Goal: Check status: Check status

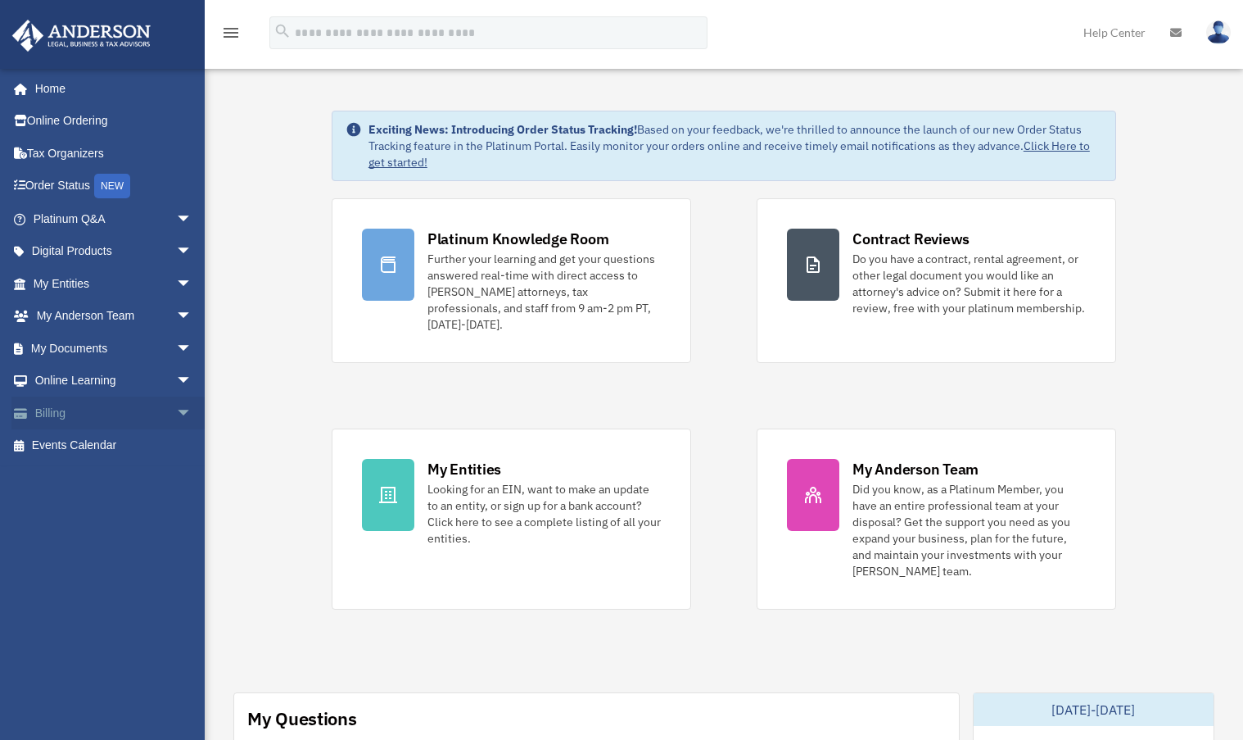
click at [176, 414] on span "arrow_drop_down" at bounding box center [192, 413] width 33 height 34
click at [104, 505] on link "Manage Payments" at bounding box center [120, 511] width 194 height 33
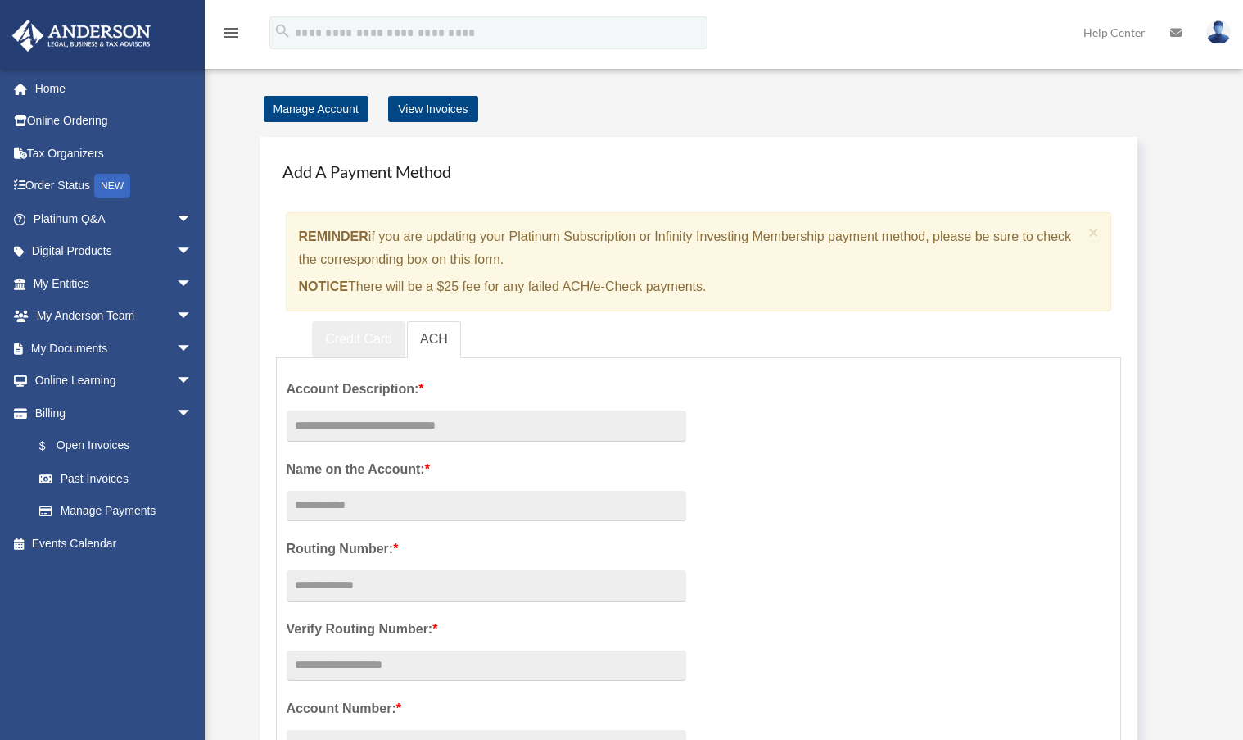
click at [349, 336] on link "Credit Card" at bounding box center [358, 339] width 93 height 37
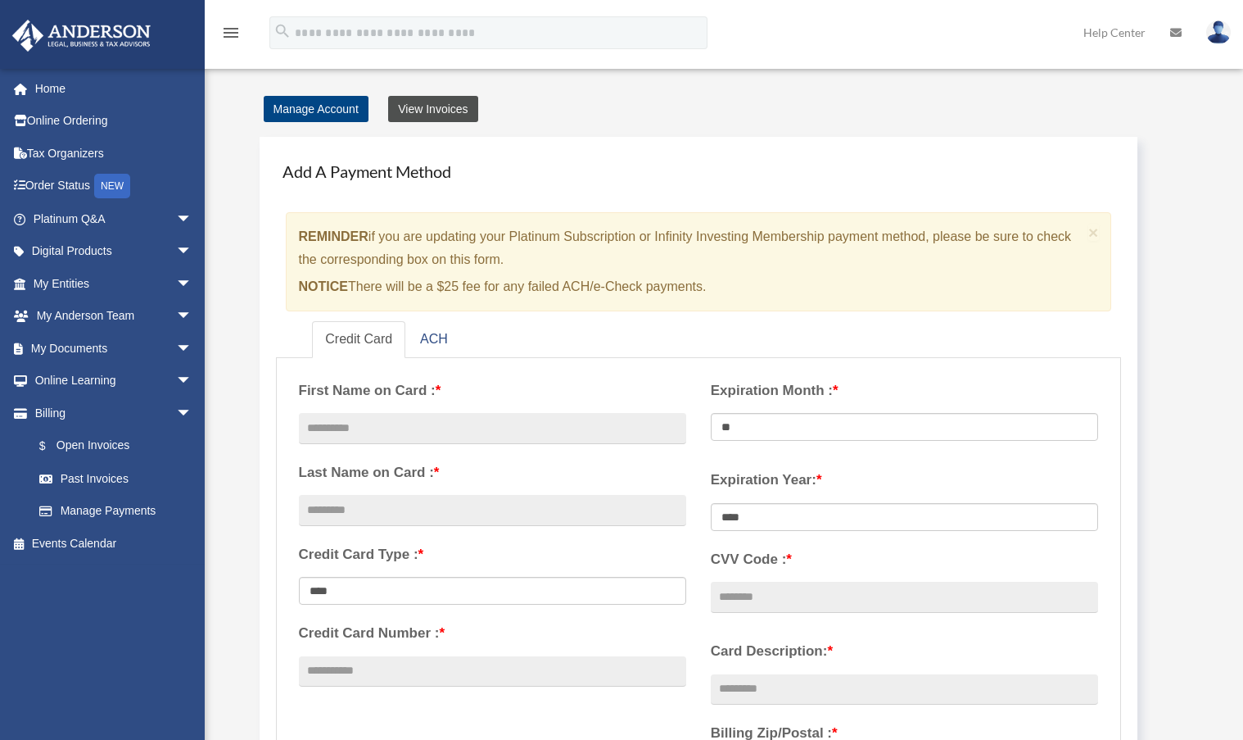
click at [437, 111] on link "View Invoices" at bounding box center [432, 109] width 89 height 26
click at [432, 107] on link "View Invoices" at bounding box center [432, 109] width 89 height 26
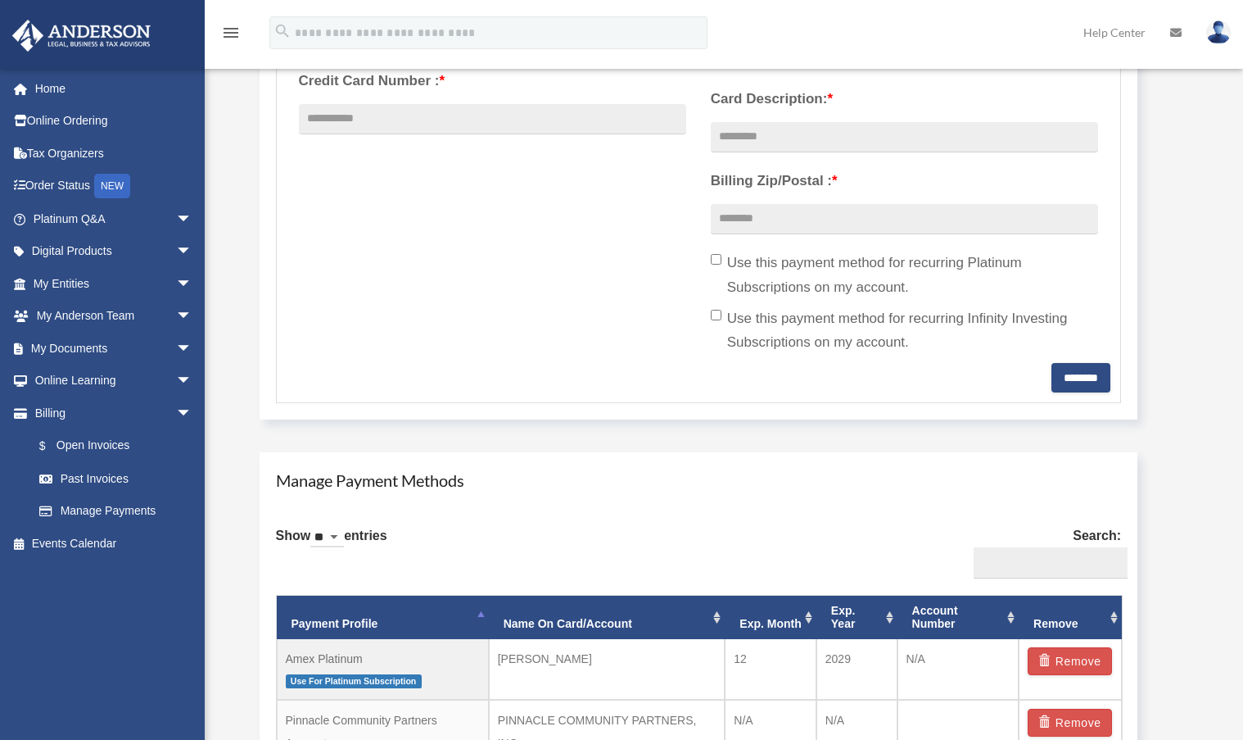
scroll to position [573, 0]
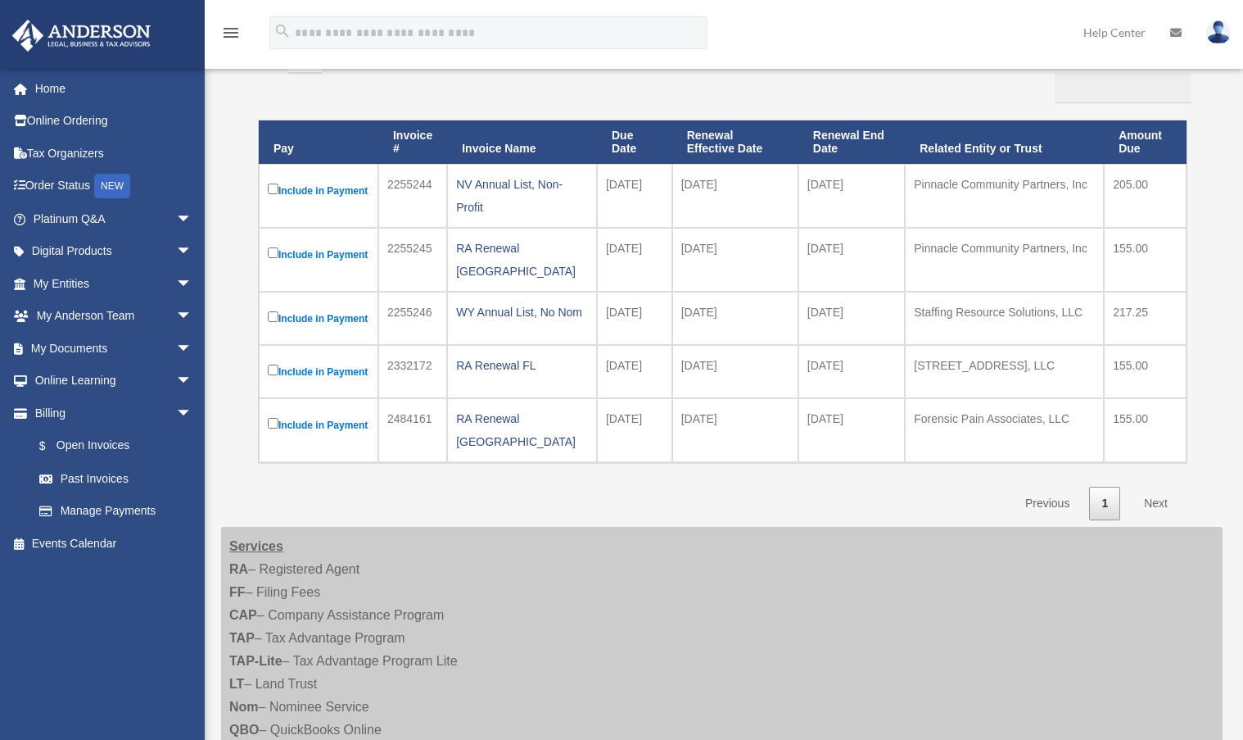
scroll to position [82, 0]
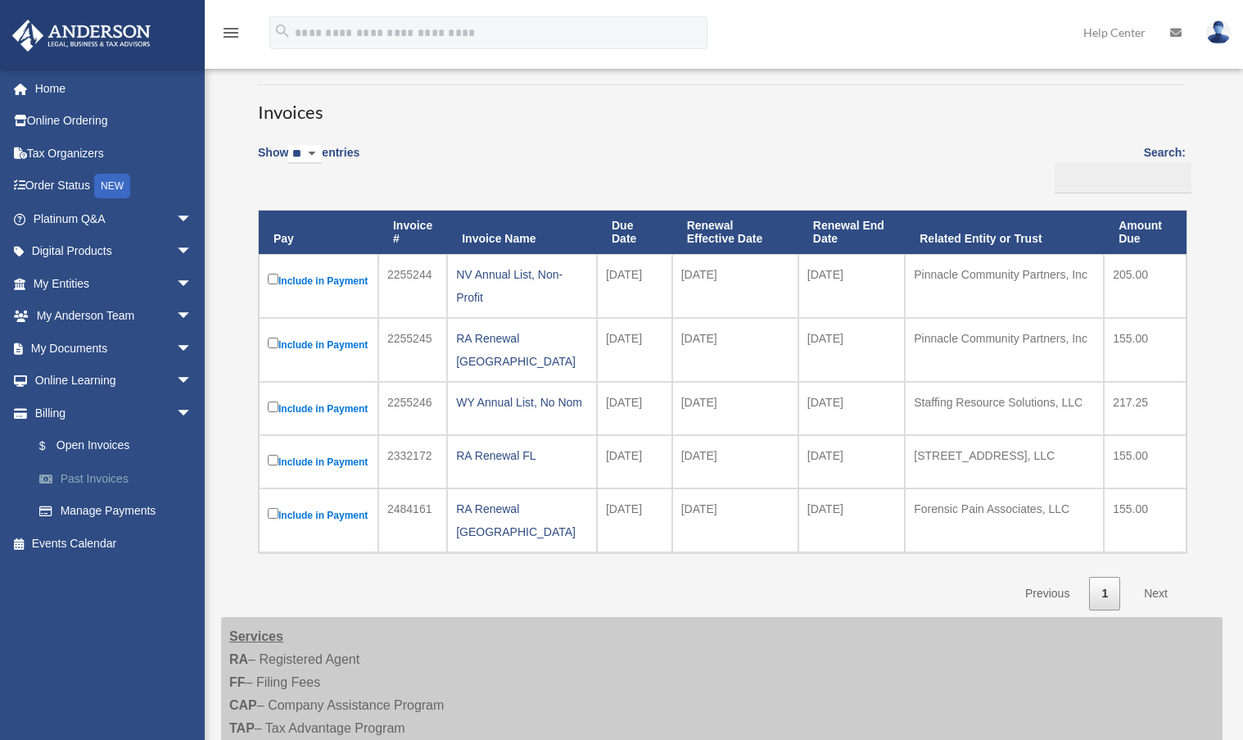
click at [103, 478] on link "Past Invoices" at bounding box center [120, 478] width 194 height 33
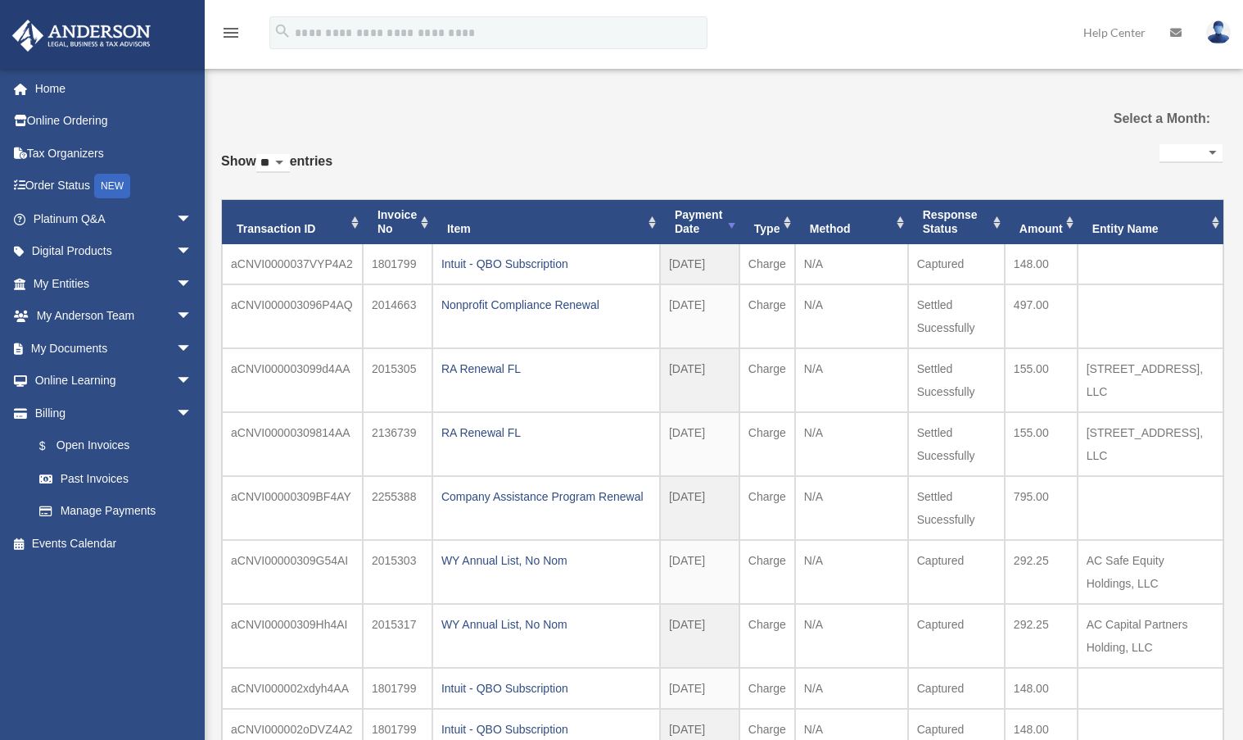
select select
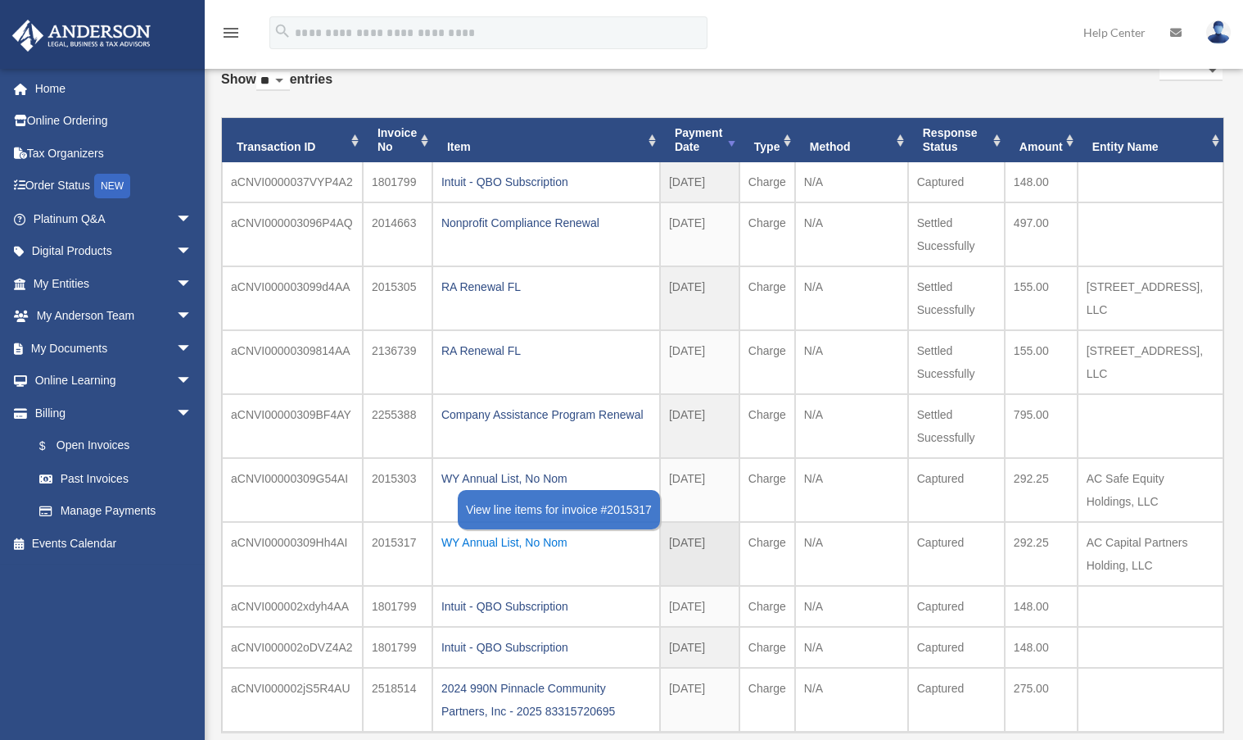
click at [508, 543] on div "WY Annual List, No Nom" at bounding box center [546, 542] width 210 height 23
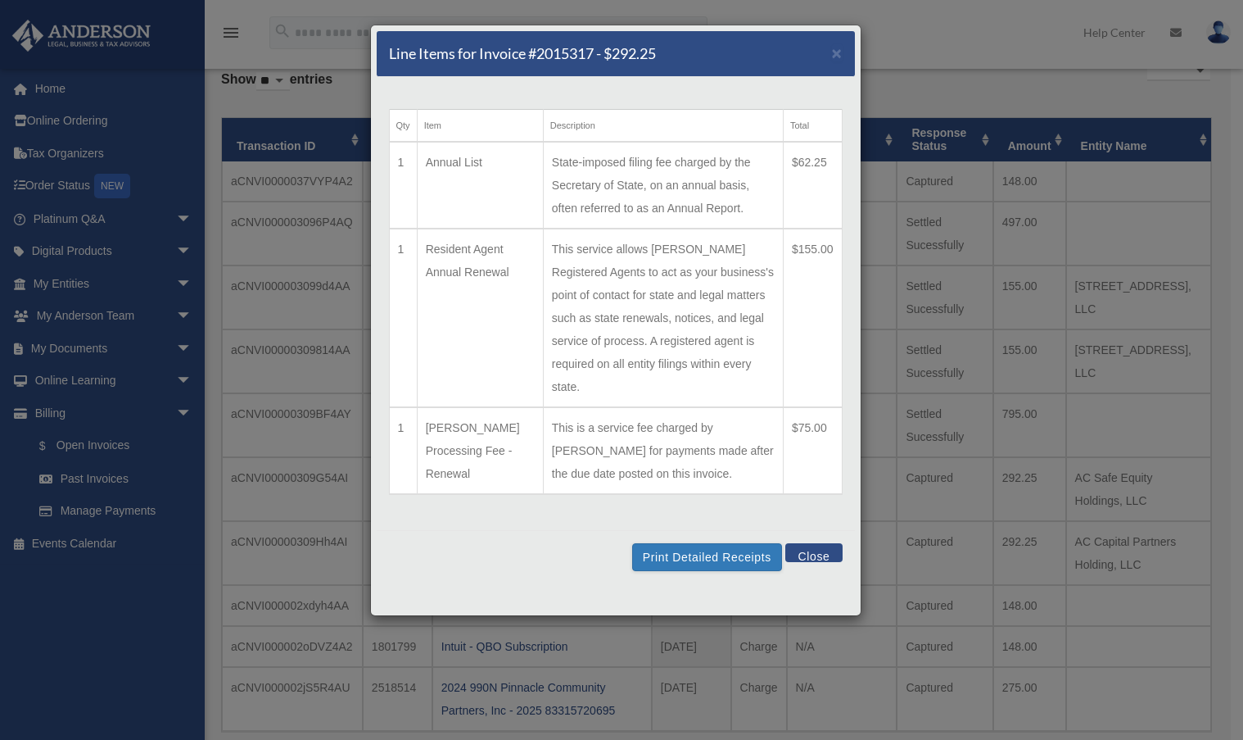
click at [827, 543] on button "Close" at bounding box center [814, 552] width 57 height 19
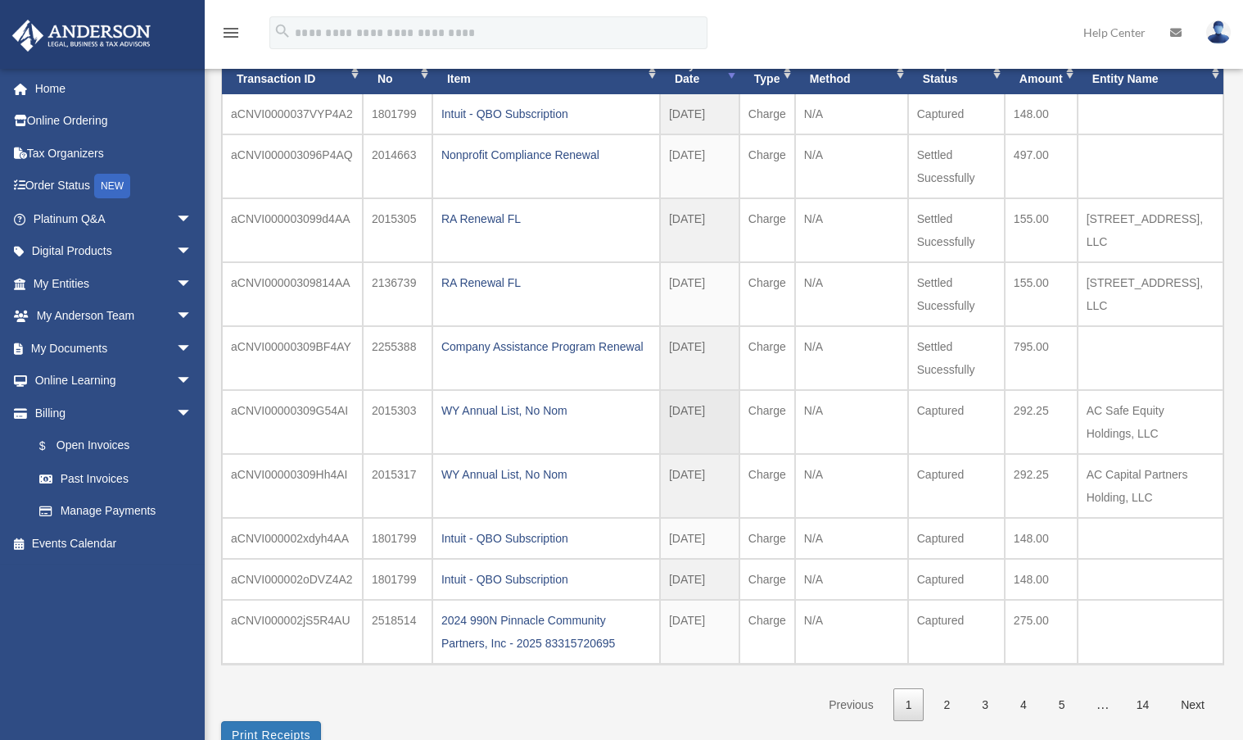
scroll to position [0, 0]
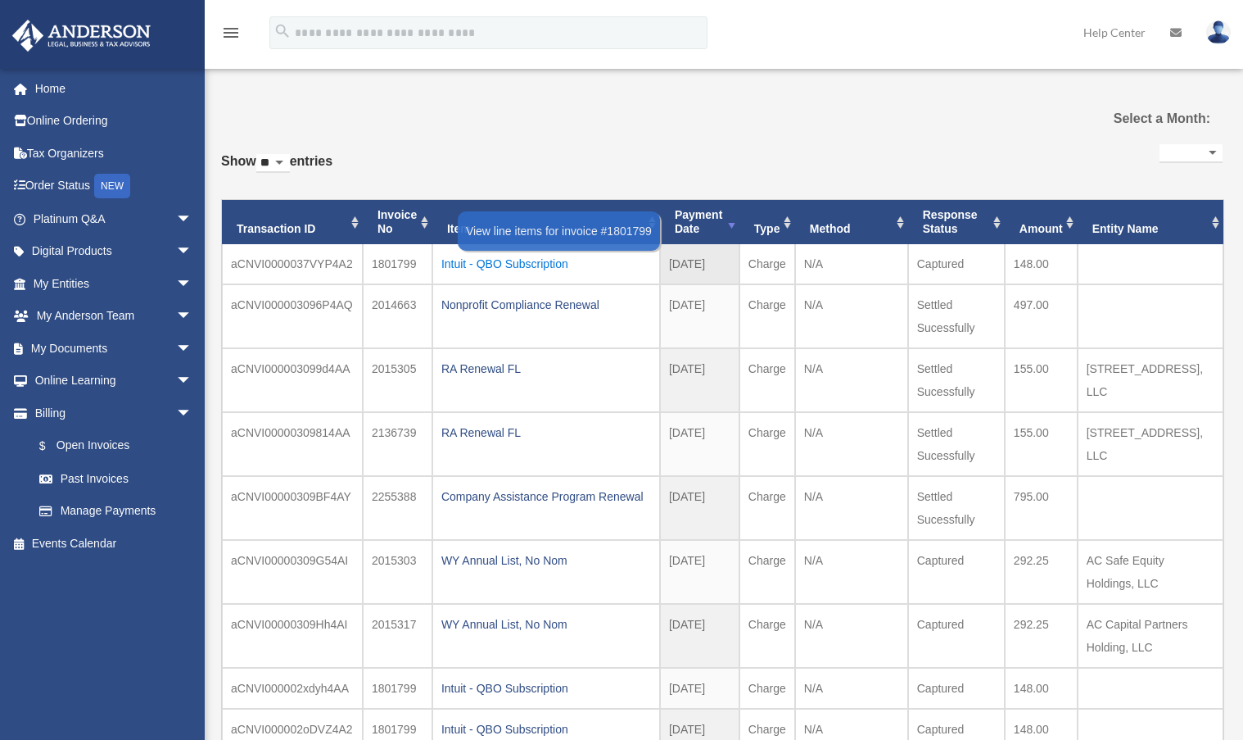
click at [532, 259] on div "Intuit - QBO Subscription" at bounding box center [546, 263] width 210 height 23
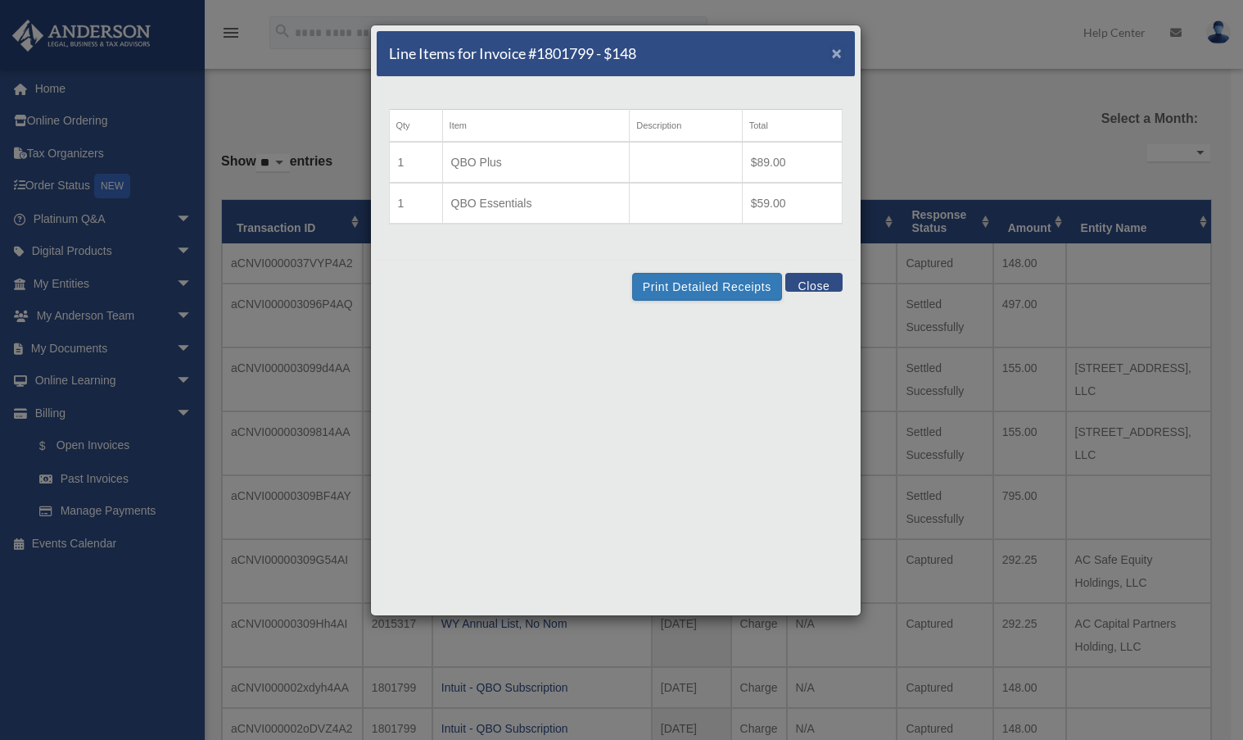
click at [834, 52] on span "×" at bounding box center [837, 52] width 11 height 19
